Goal: Task Accomplishment & Management: Manage account settings

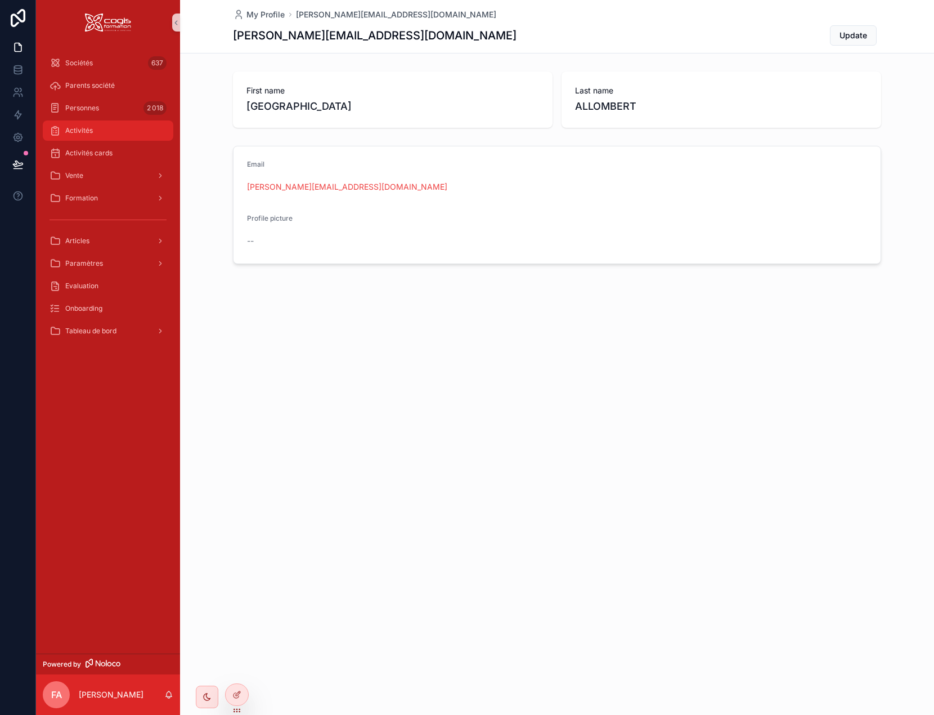
click at [75, 126] on span "Activités" at bounding box center [79, 130] width 28 height 9
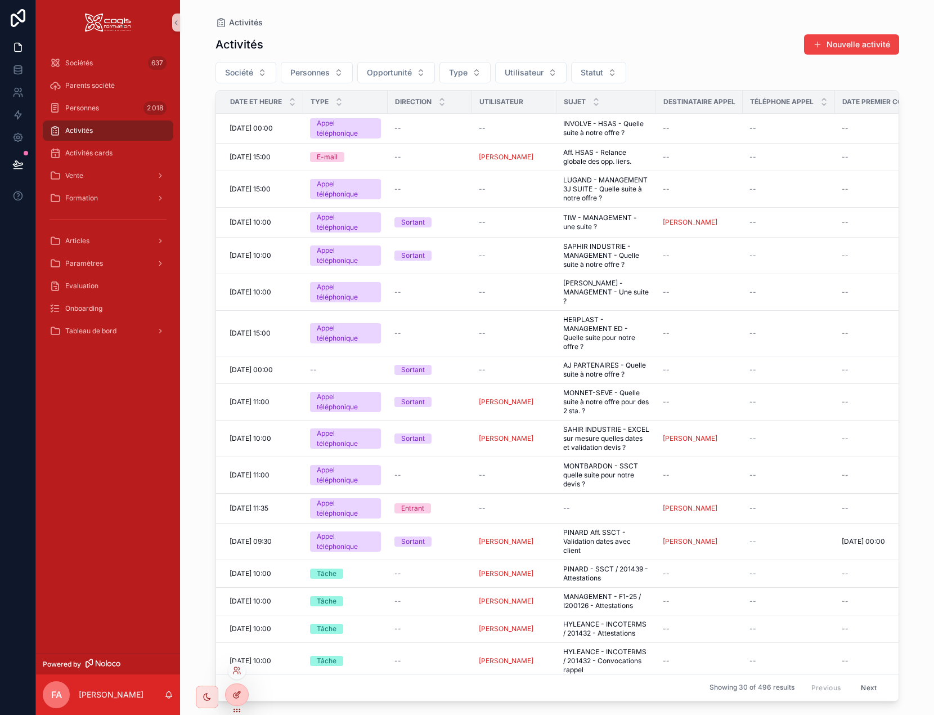
click at [239, 693] on icon at bounding box center [239, 692] width 1 height 1
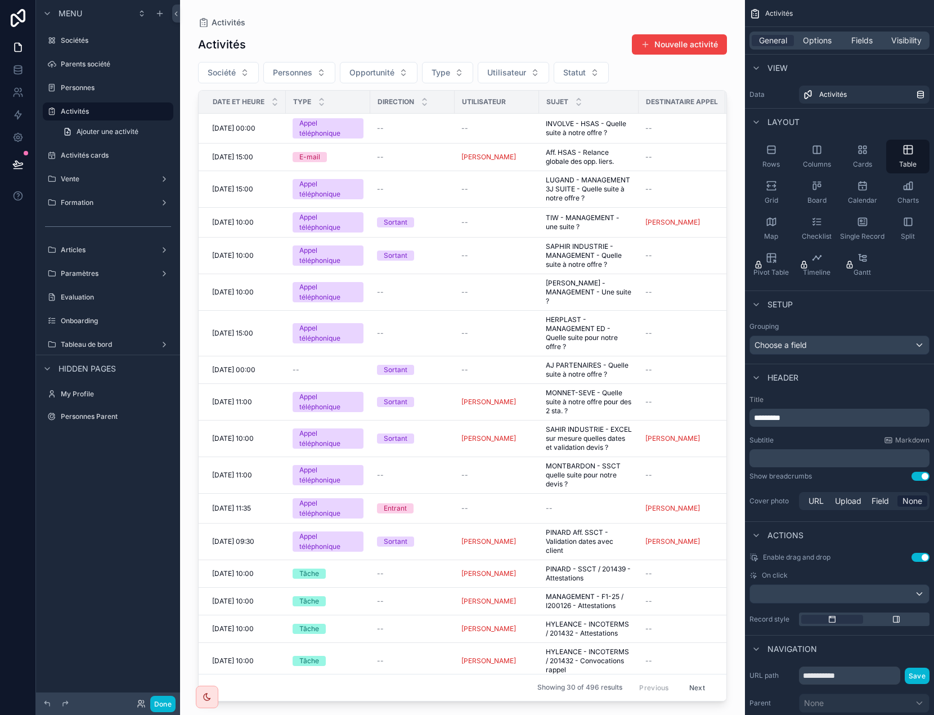
click at [409, 135] on div "scrollable content" at bounding box center [462, 350] width 565 height 701
click at [813, 41] on span "Options" at bounding box center [817, 40] width 29 height 11
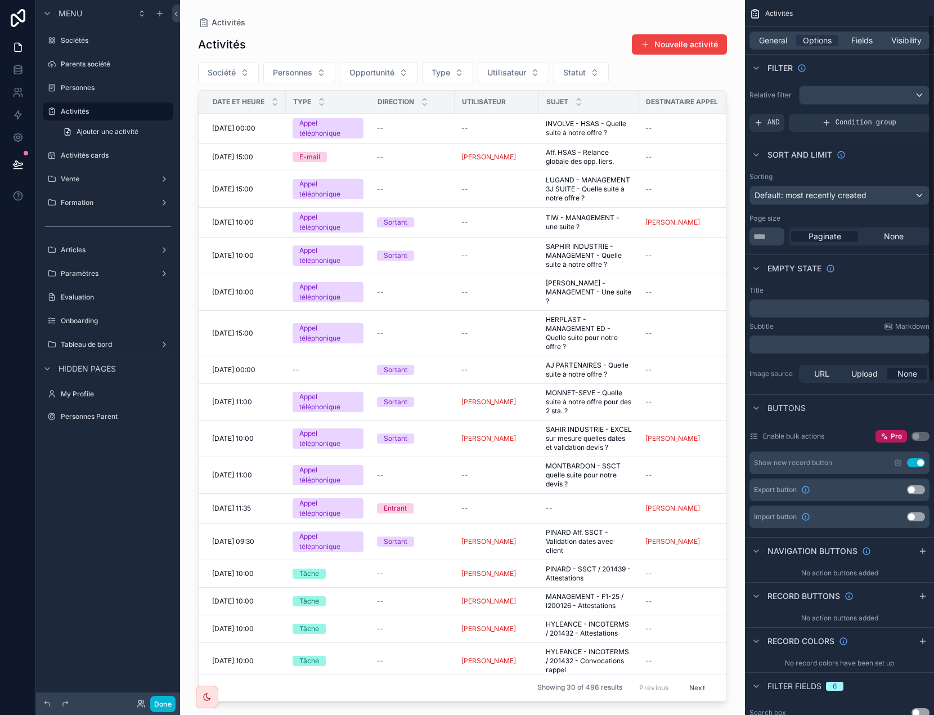
scroll to position [56, 0]
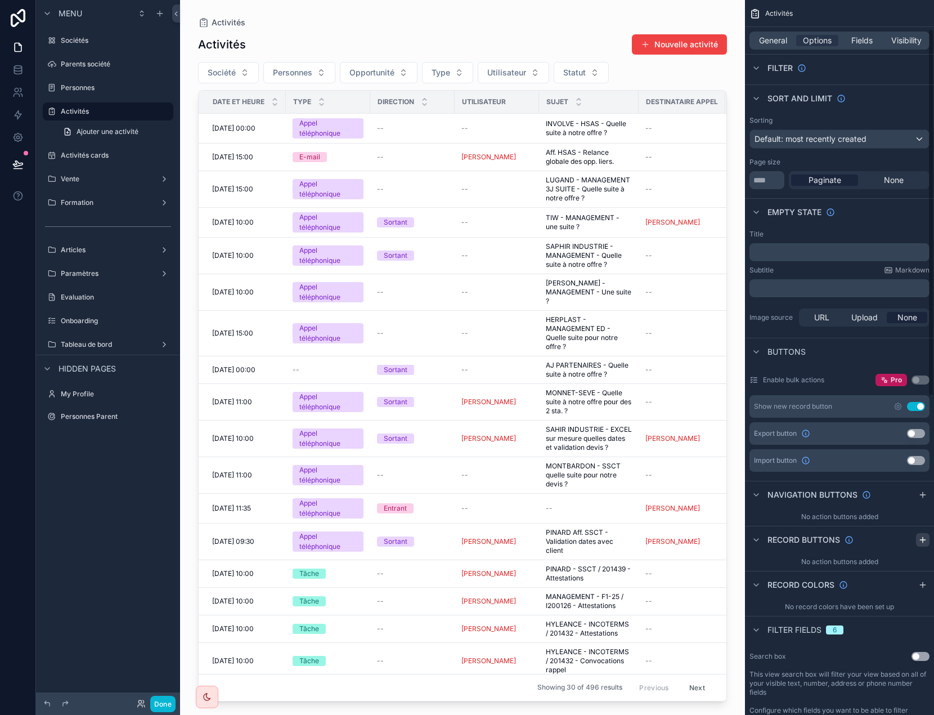
click at [922, 540] on icon "scrollable content" at bounding box center [922, 540] width 5 height 0
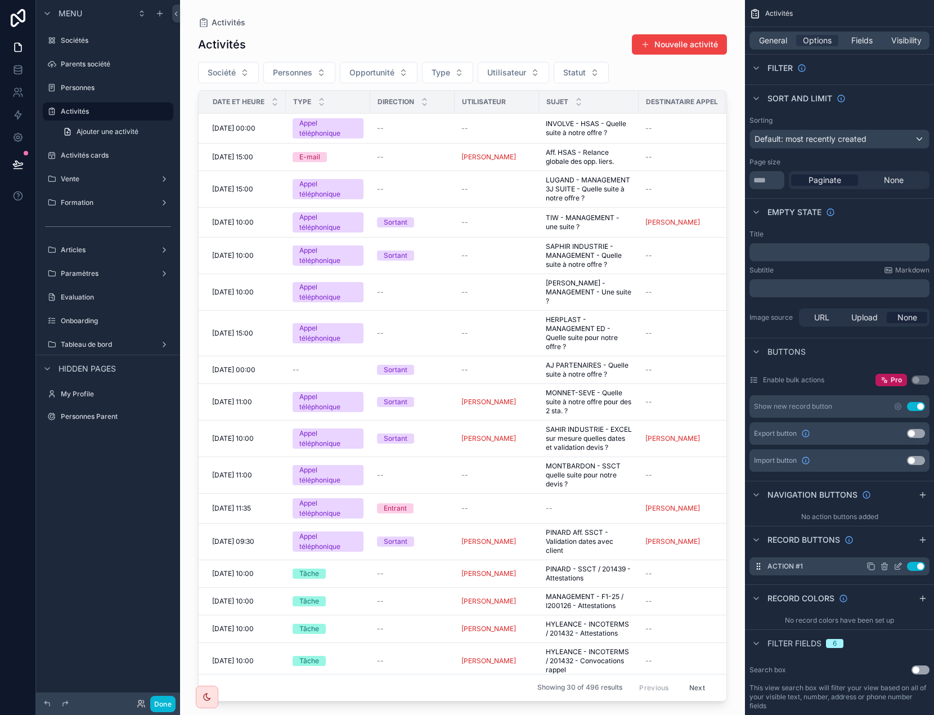
click at [900, 562] on icon "scrollable content" at bounding box center [898, 566] width 9 height 9
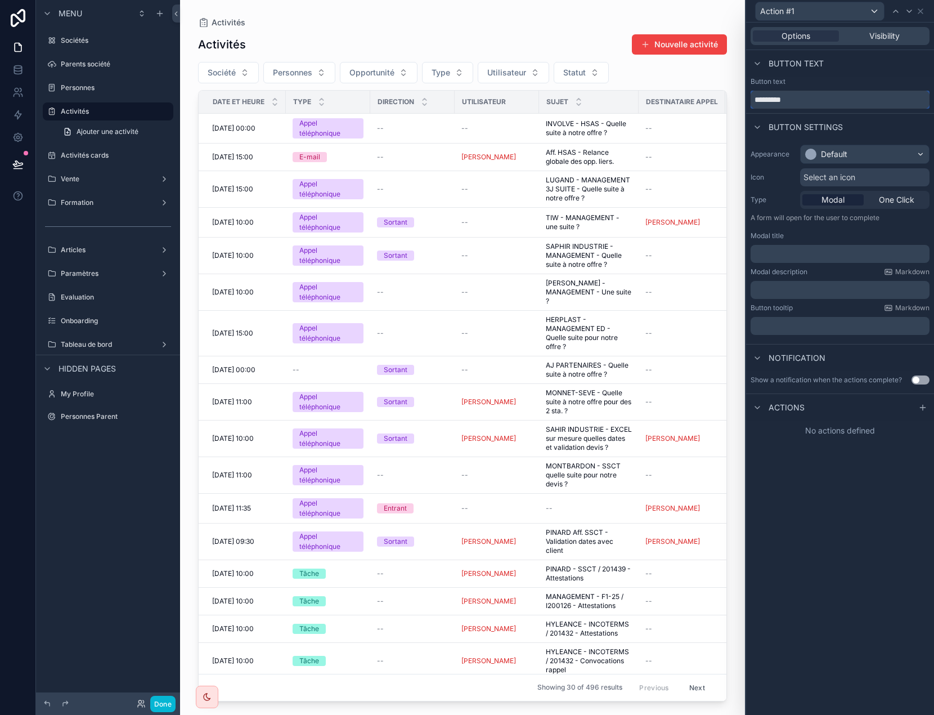
drag, startPoint x: 810, startPoint y: 96, endPoint x: 729, endPoint y: 91, distance: 81.2
click at [729, 91] on div "Action #1 Options Visibility Button text Button text ********* Button settings …" at bounding box center [467, 357] width 934 height 715
type input "**********"
click at [834, 151] on div "Default" at bounding box center [834, 154] width 26 height 11
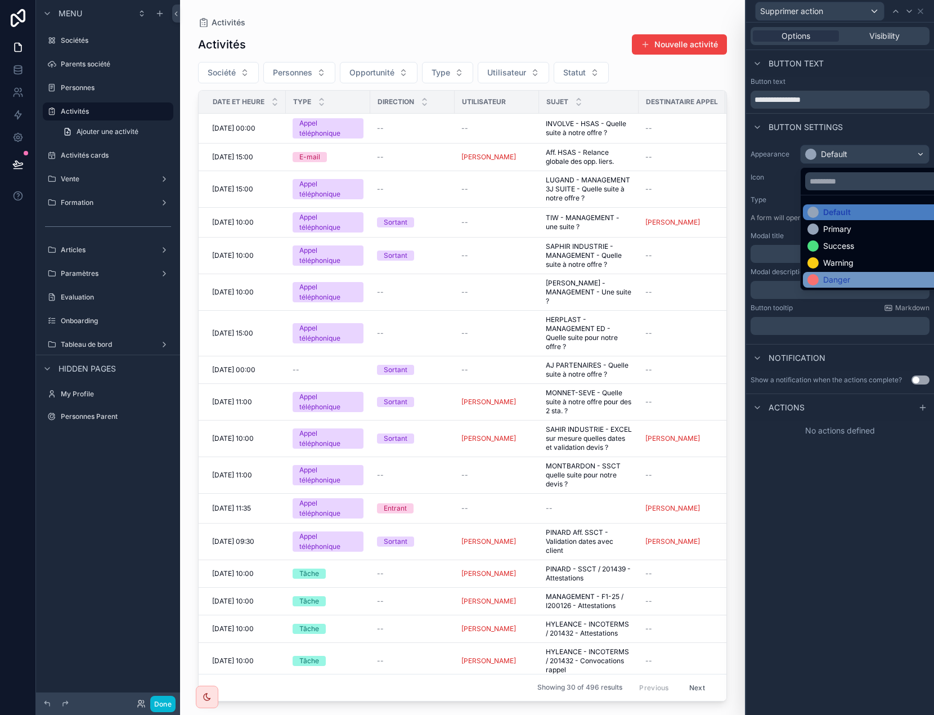
click at [848, 276] on div "Danger" at bounding box center [836, 279] width 27 height 11
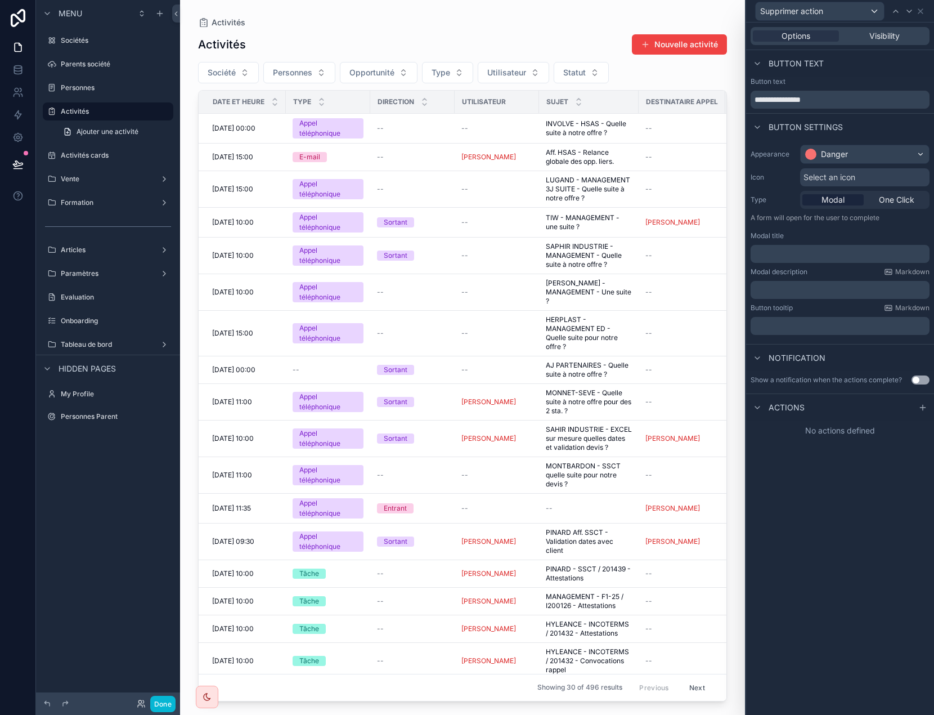
click at [831, 179] on span "Select an icon" at bounding box center [830, 177] width 52 height 11
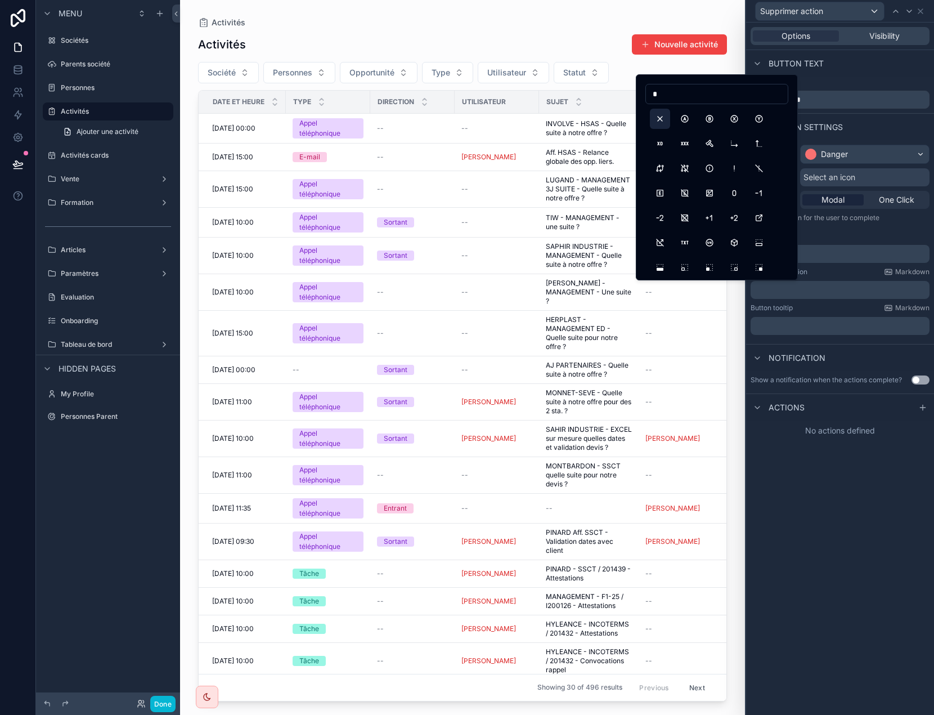
type input "*"
click at [660, 121] on button "X" at bounding box center [660, 119] width 20 height 20
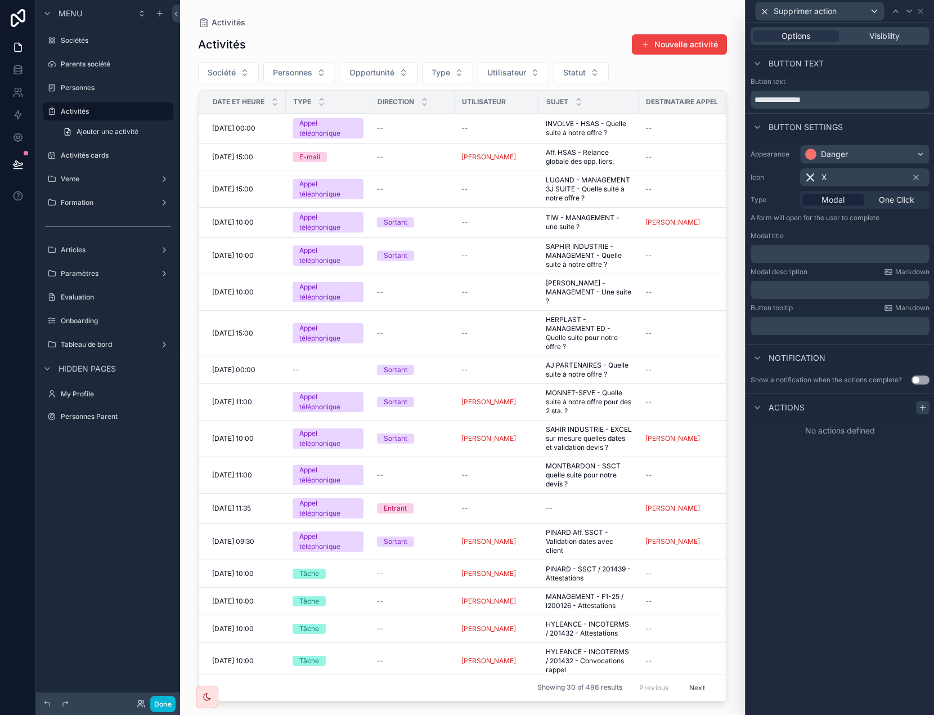
click at [921, 408] on icon at bounding box center [922, 408] width 5 height 0
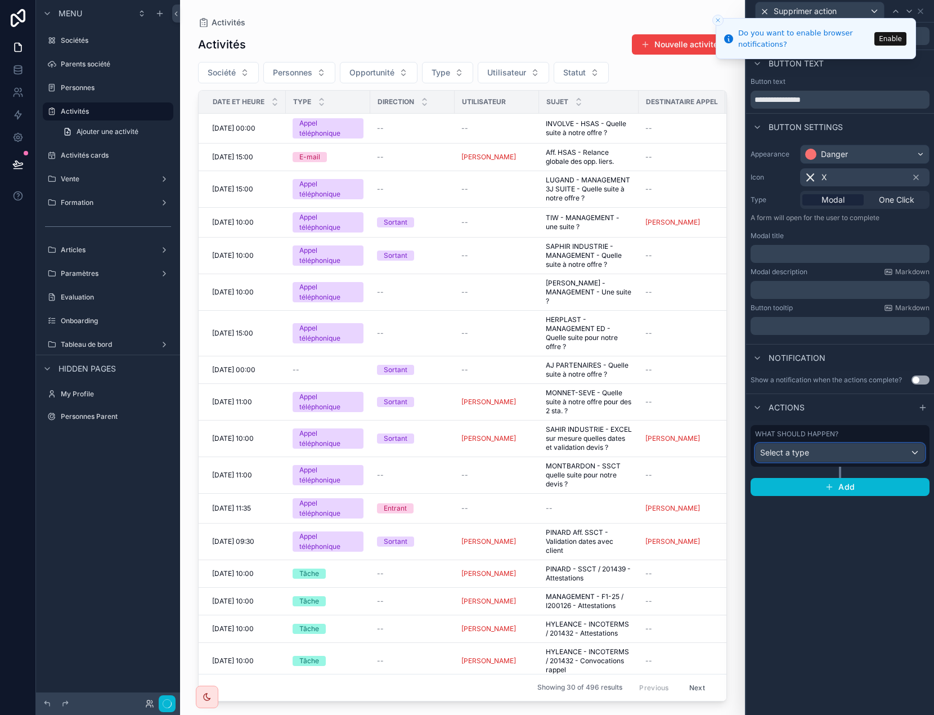
click at [879, 454] on div "Select a type" at bounding box center [840, 453] width 169 height 18
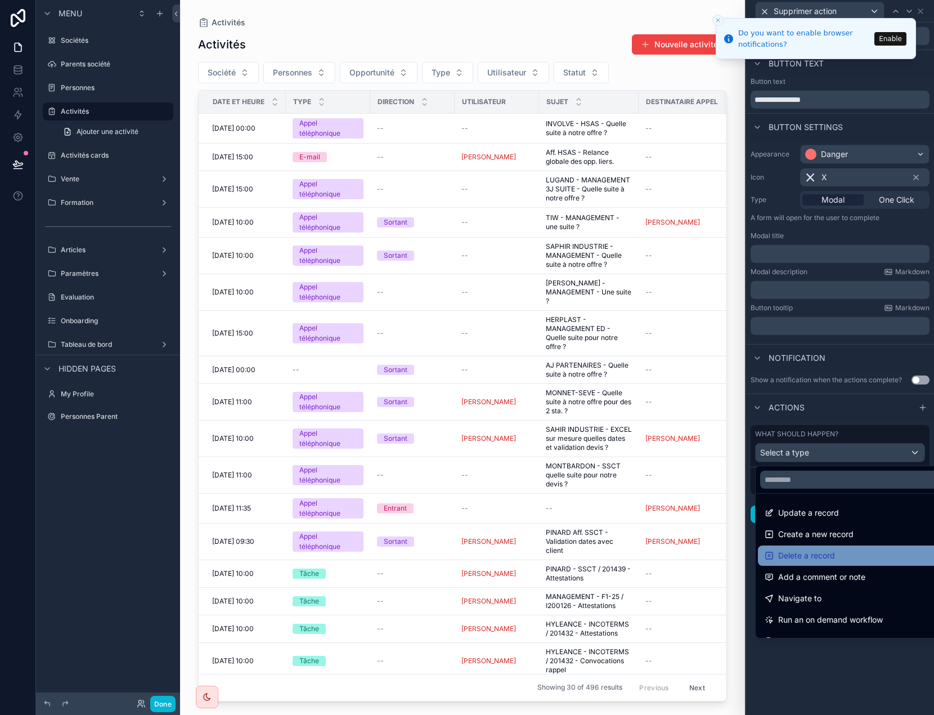
click at [834, 559] on span "Delete a record" at bounding box center [806, 556] width 57 height 14
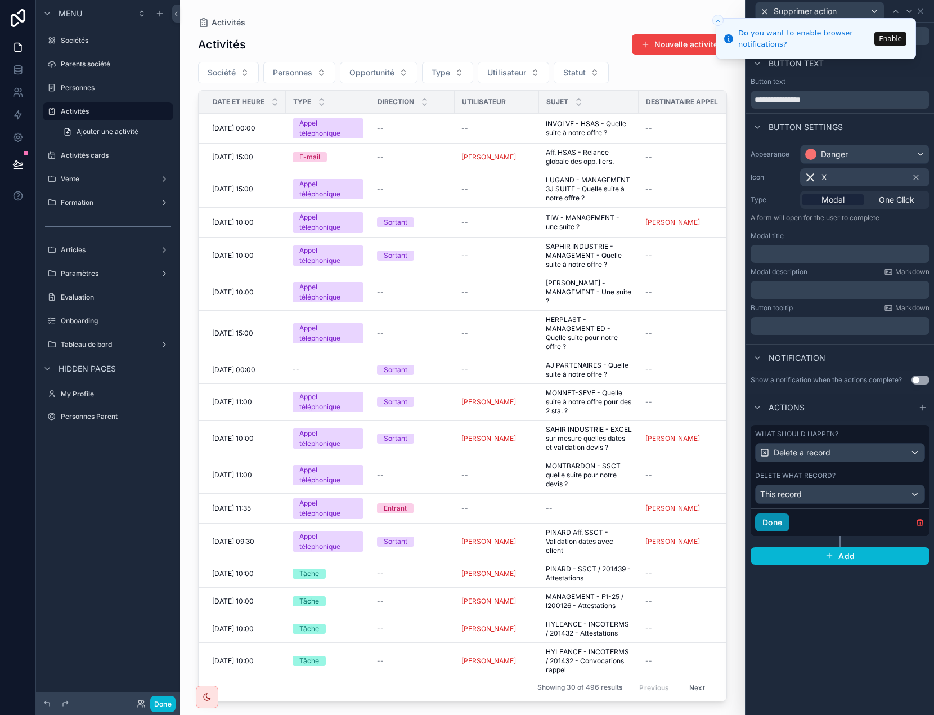
click at [784, 523] on button "Done" at bounding box center [772, 522] width 34 height 18
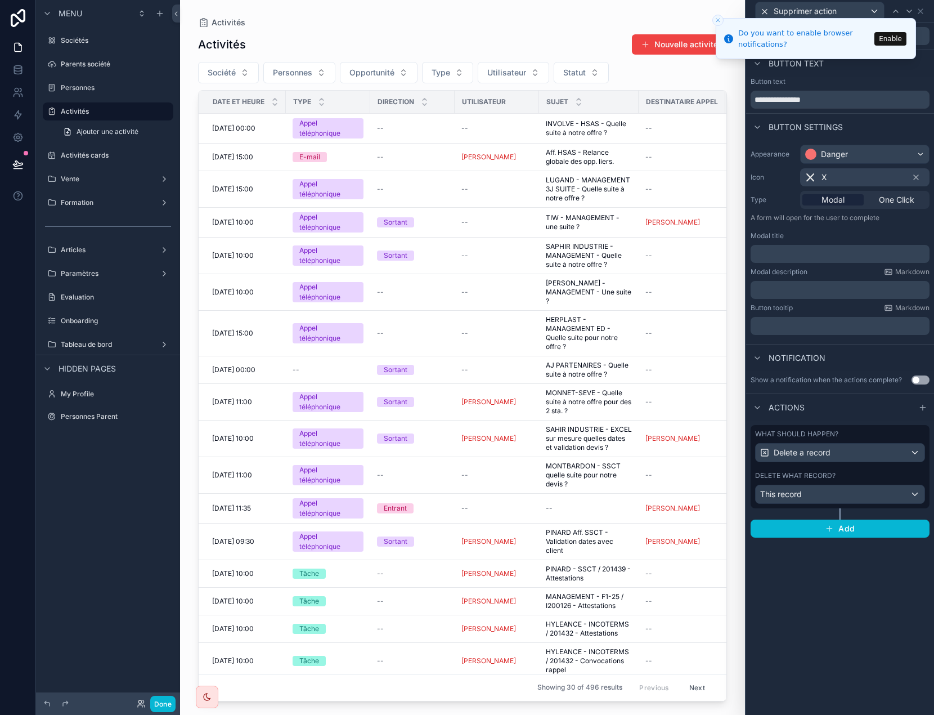
click at [720, 19] on icon "Close toast" at bounding box center [718, 20] width 7 height 7
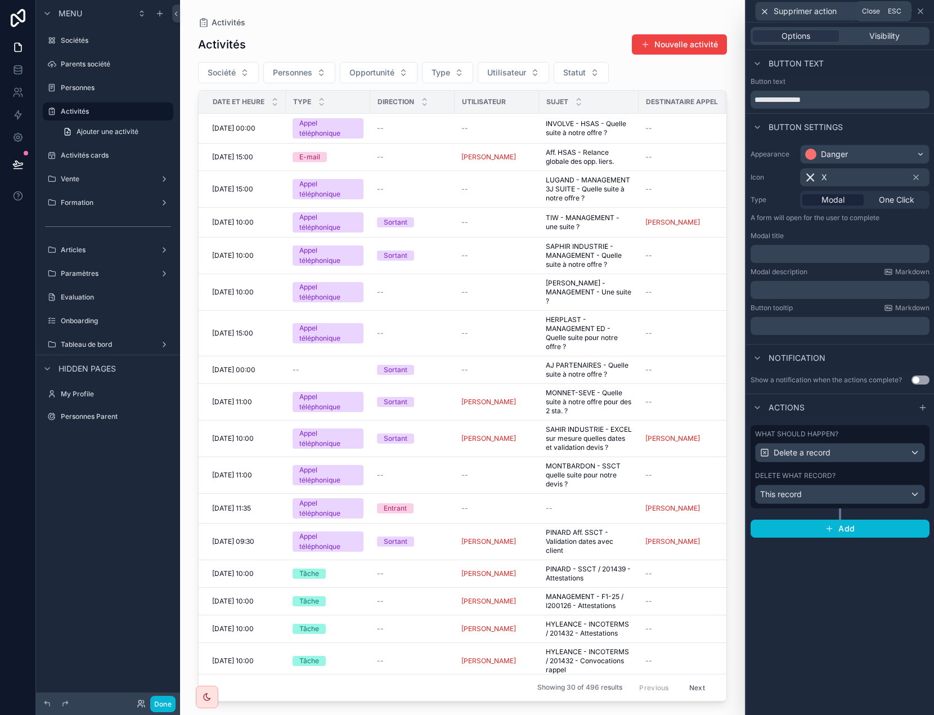
click at [920, 10] on icon at bounding box center [921, 11] width 5 height 5
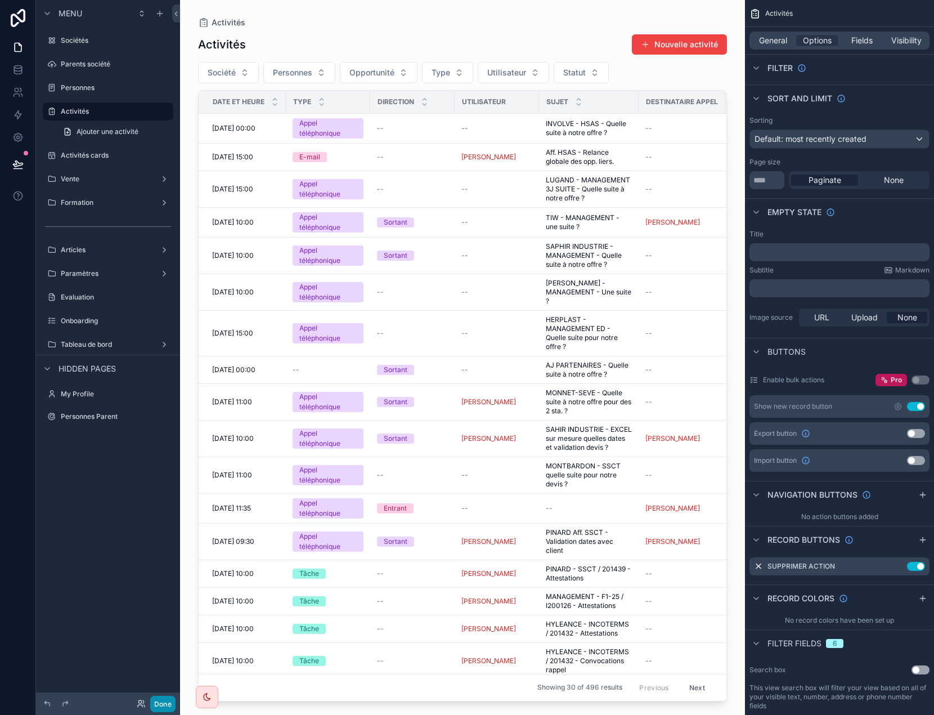
click at [167, 701] on button "Done" at bounding box center [162, 704] width 25 height 16
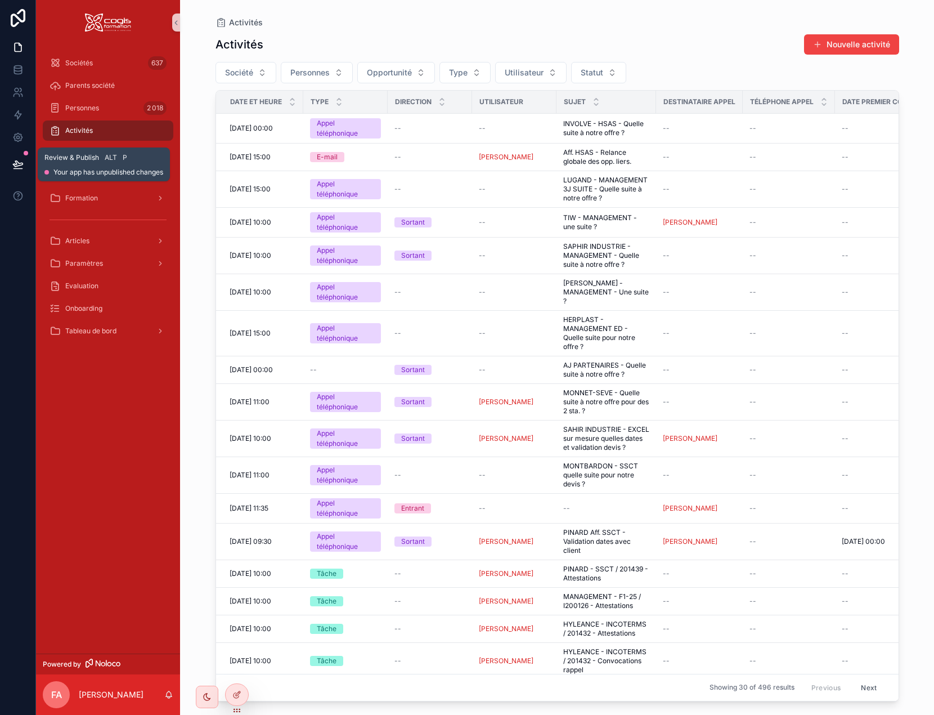
click at [20, 164] on icon at bounding box center [17, 164] width 11 height 11
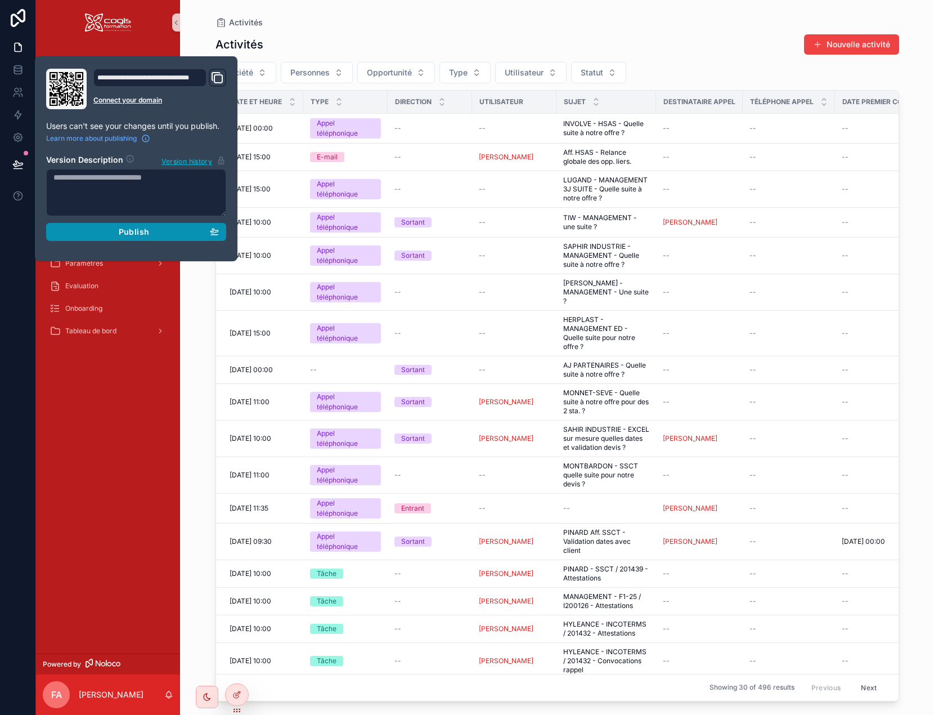
click at [157, 229] on div "Publish" at bounding box center [135, 232] width 165 height 10
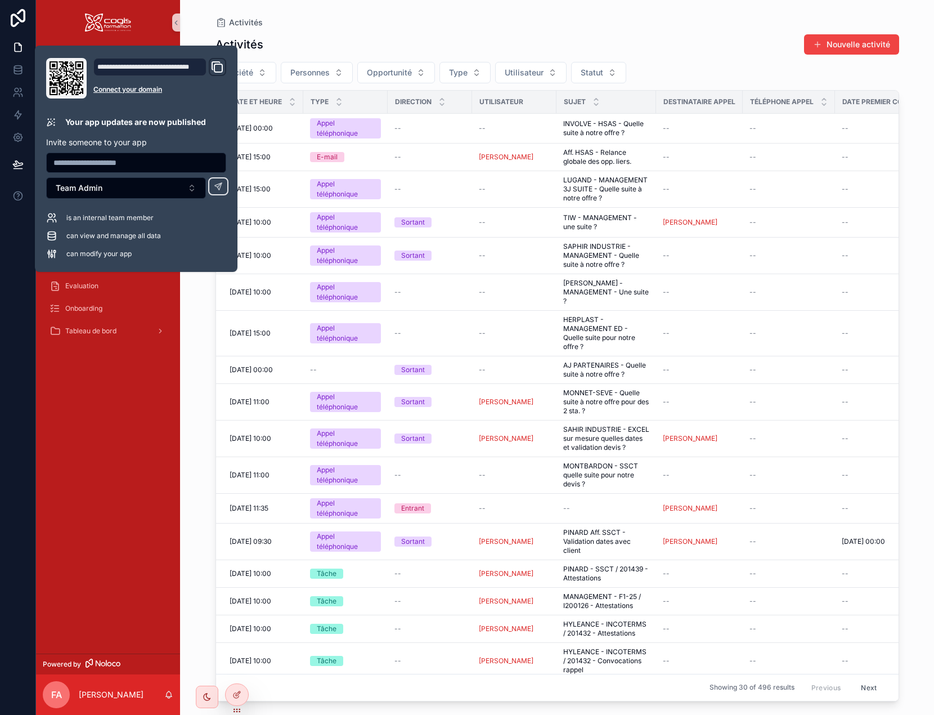
click at [130, 447] on div "Sociétés 637 Parents société Personnes 2 018 Activités Activités cards Vente Fo…" at bounding box center [108, 349] width 144 height 608
